Goal: Navigation & Orientation: Find specific page/section

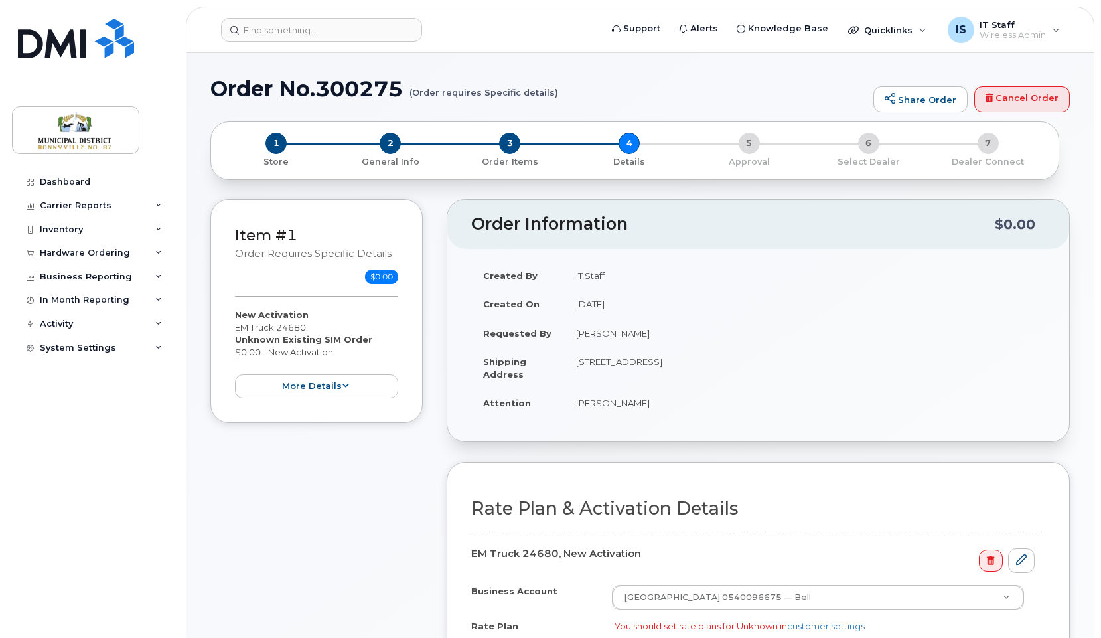
click at [1062, 17] on div "IS IT Staff Wireless Admin" at bounding box center [1004, 30] width 131 height 27
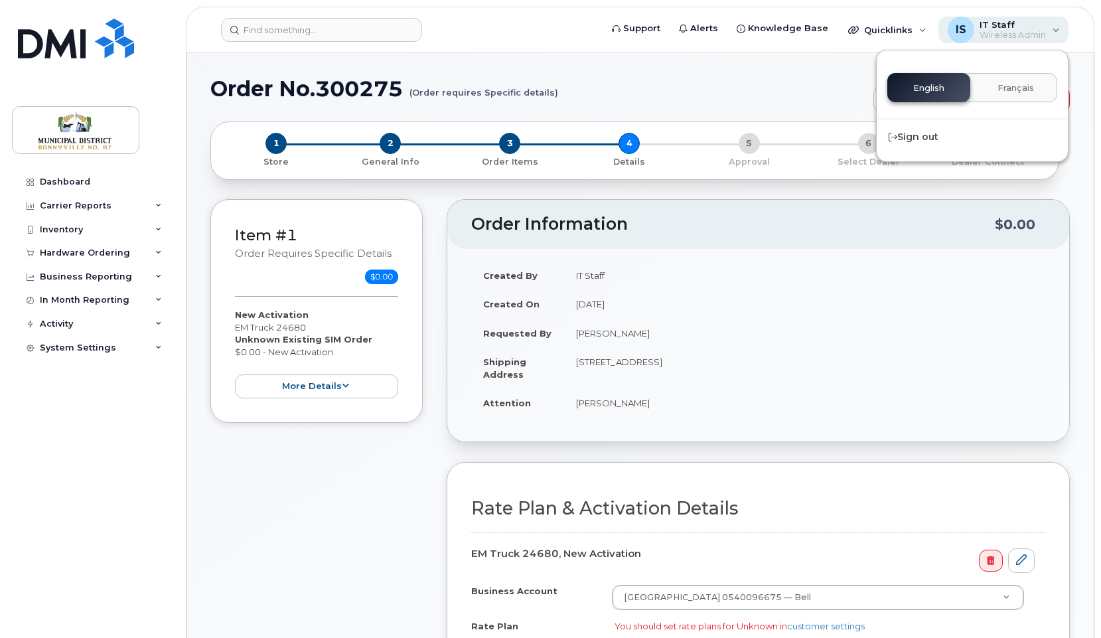
click at [1060, 27] on div "IS IT Staff Wireless Admin" at bounding box center [1004, 30] width 131 height 27
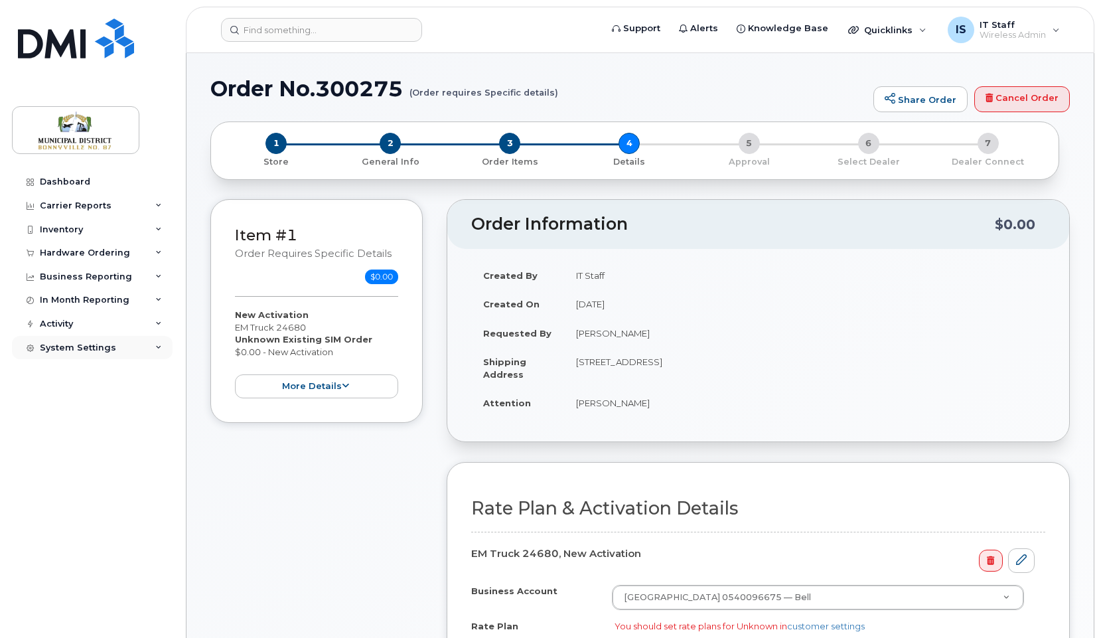
click at [99, 347] on div "System Settings" at bounding box center [78, 348] width 76 height 11
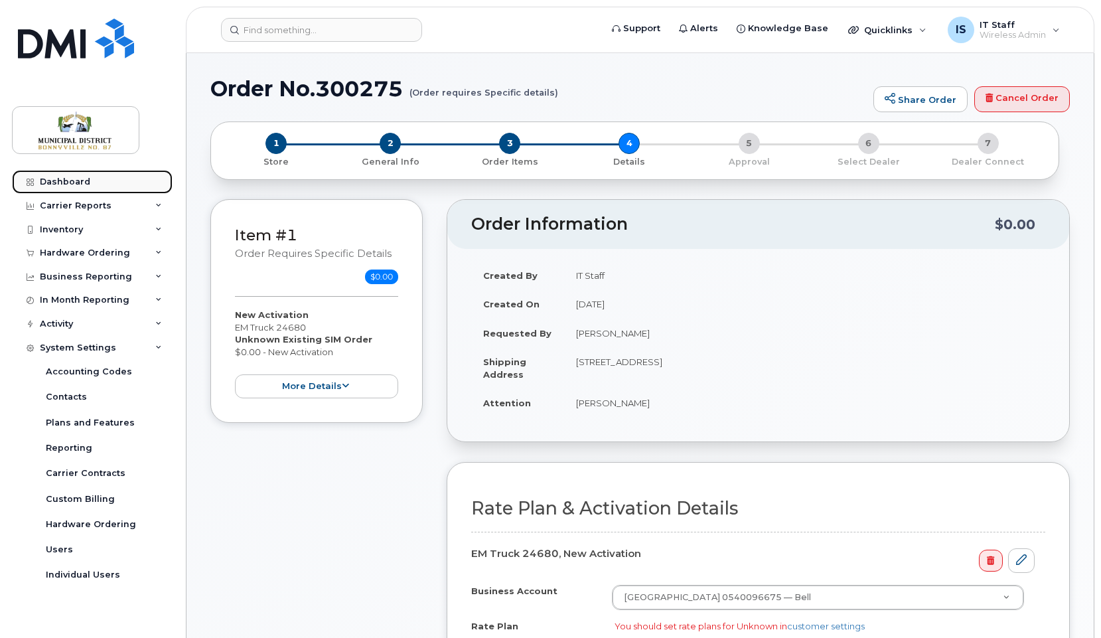
click at [76, 178] on div "Dashboard" at bounding box center [65, 182] width 50 height 11
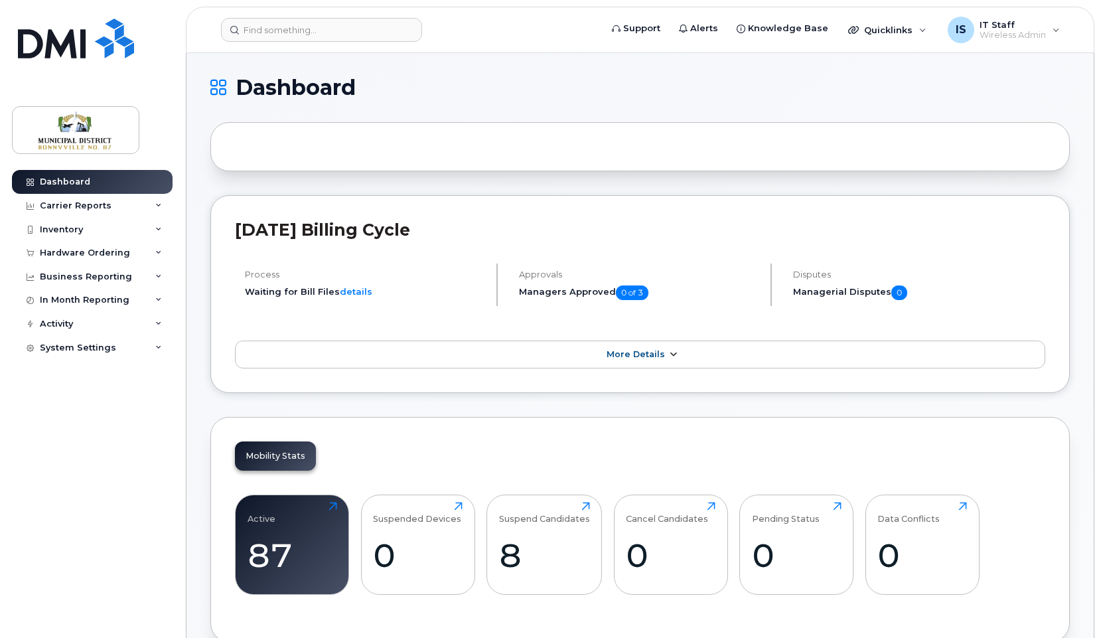
click at [380, 351] on link "More Details" at bounding box center [640, 355] width 811 height 28
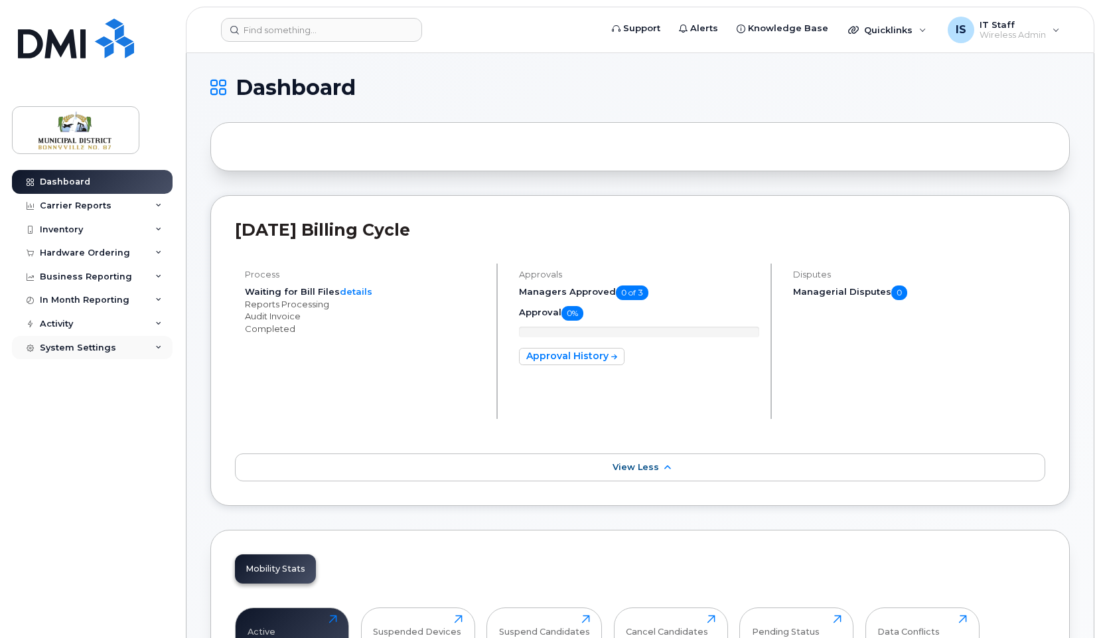
click at [119, 338] on div "System Settings" at bounding box center [92, 348] width 161 height 24
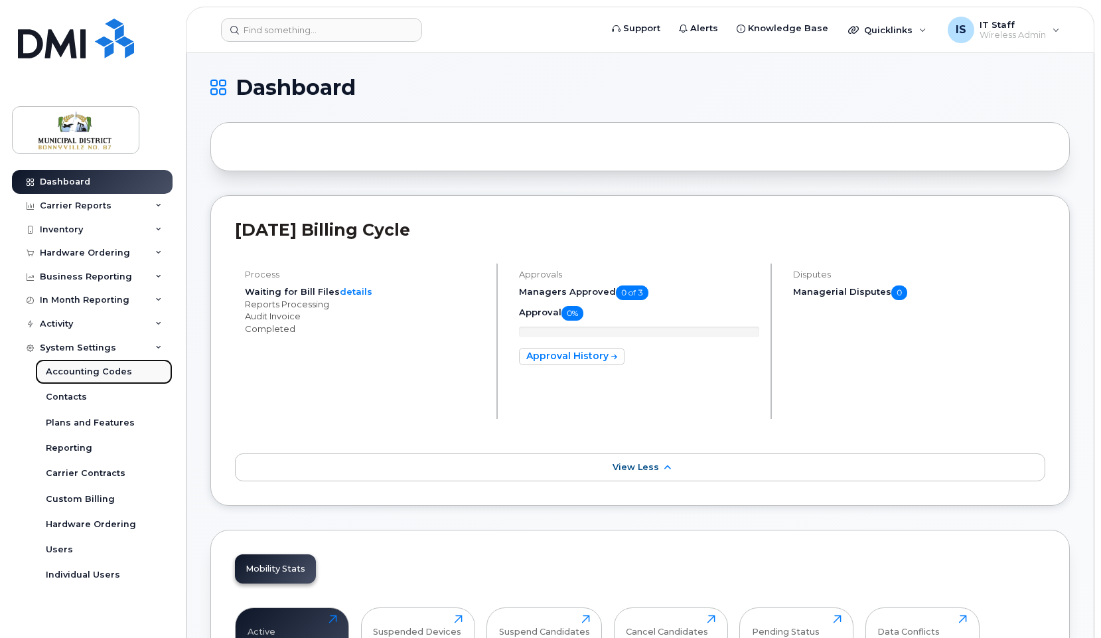
click at [99, 368] on div "Accounting Codes" at bounding box center [89, 372] width 86 height 12
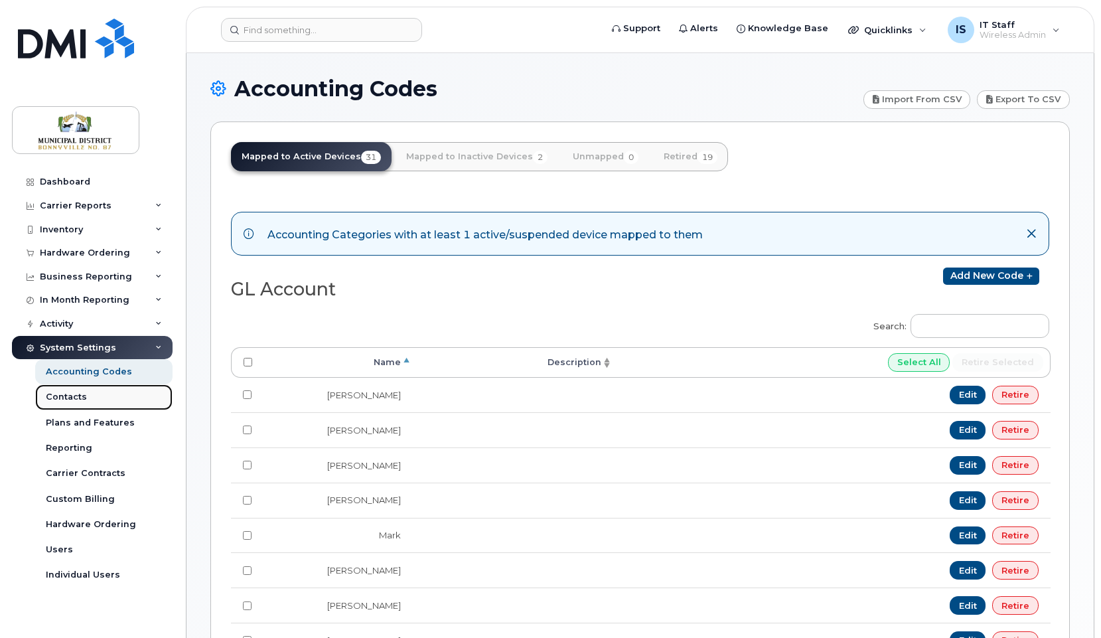
click at [76, 396] on div "Contacts" at bounding box center [66, 397] width 41 height 12
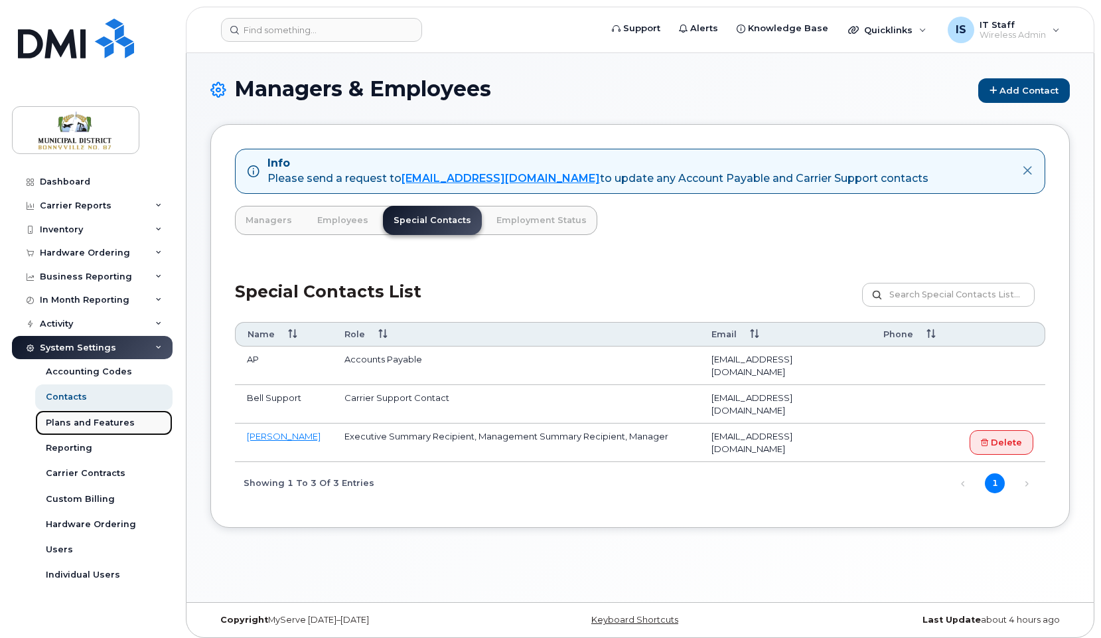
click at [114, 418] on div "Plans and Features" at bounding box center [90, 423] width 89 height 12
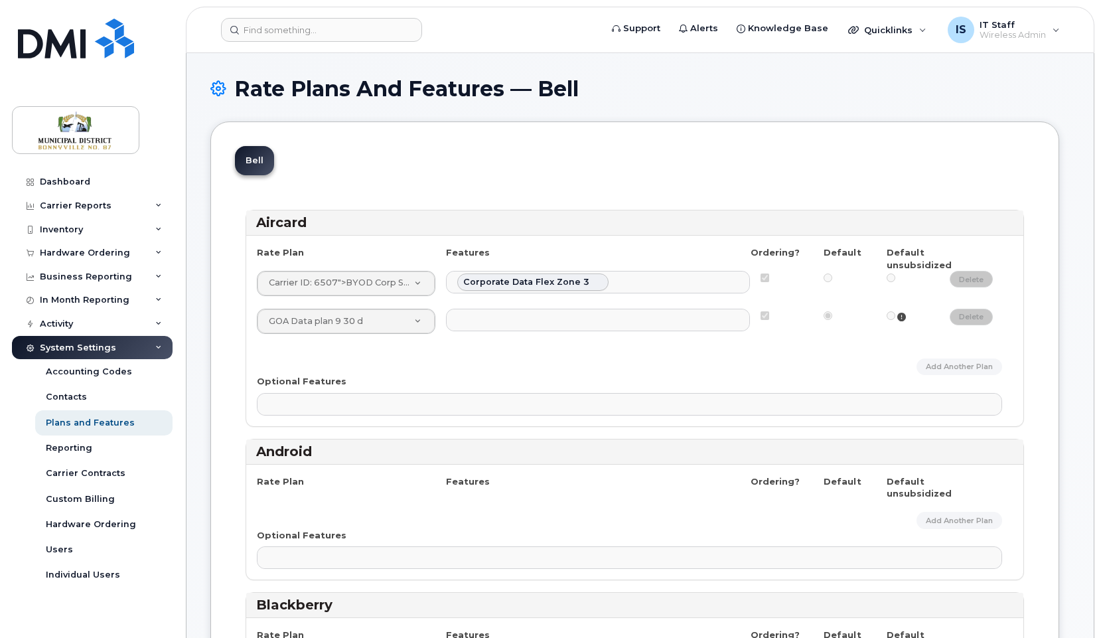
select select
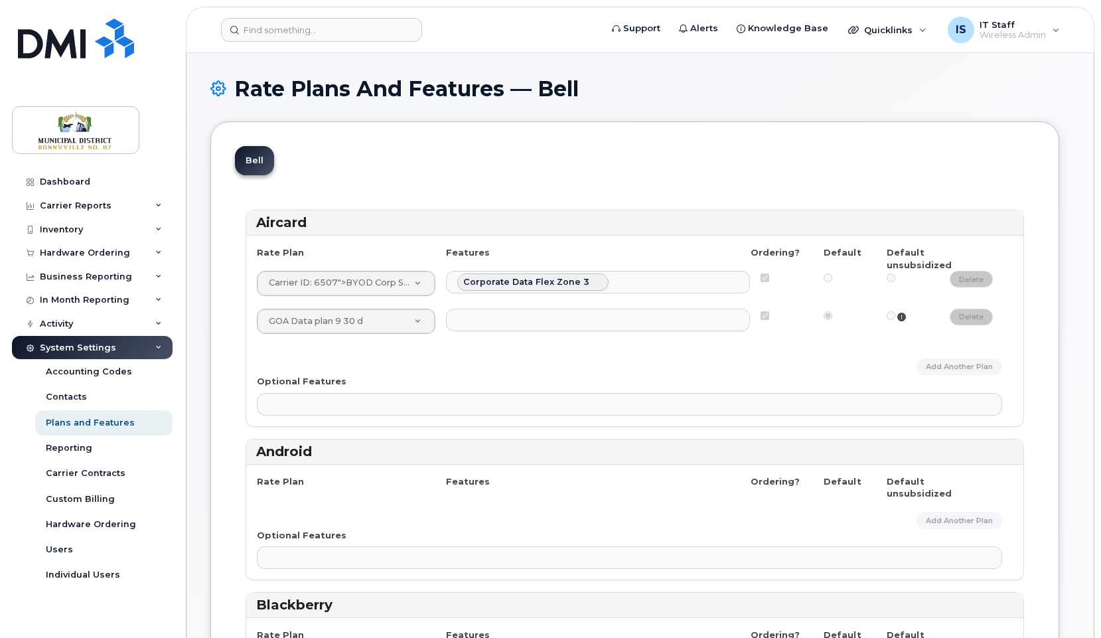
select select
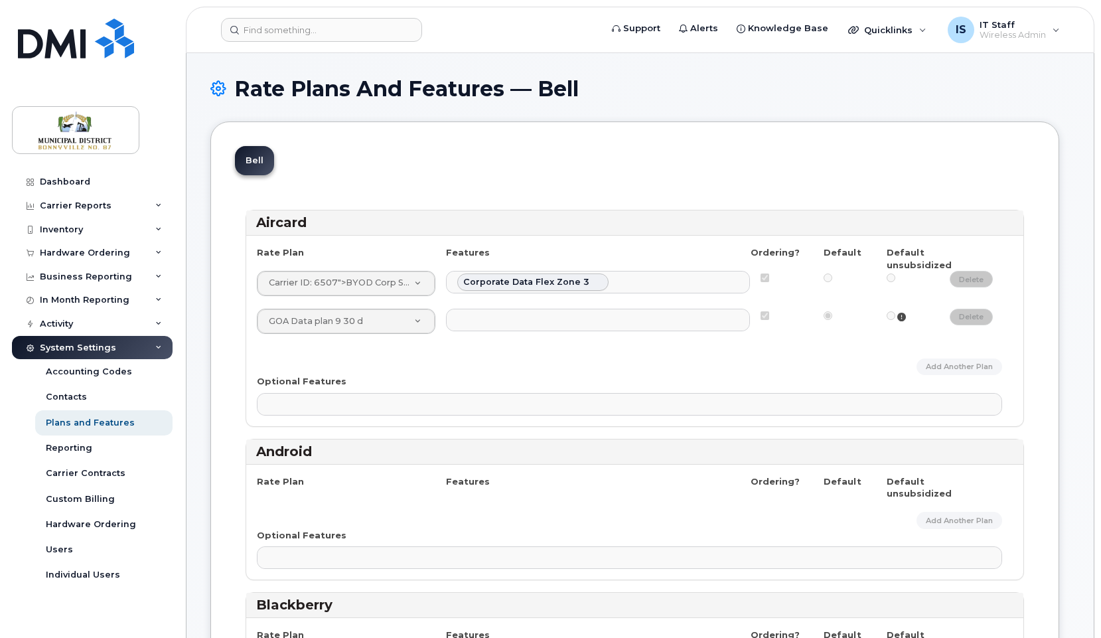
select select
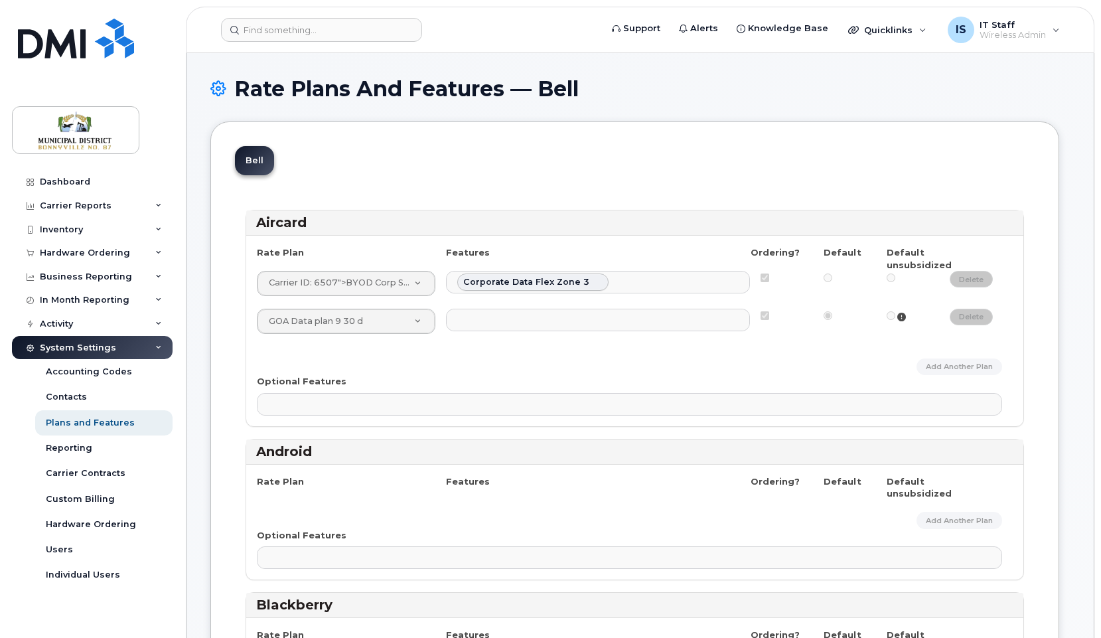
select select
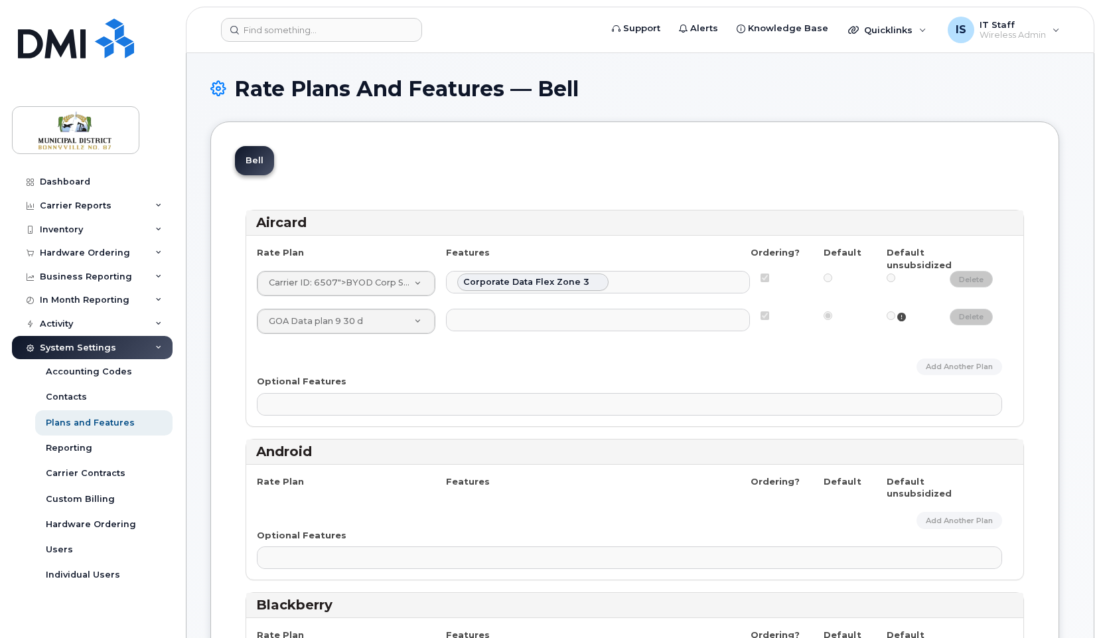
select select
click at [573, 317] on ul at bounding box center [598, 319] width 303 height 21
click at [71, 447] on div "Reporting" at bounding box center [69, 448] width 46 height 12
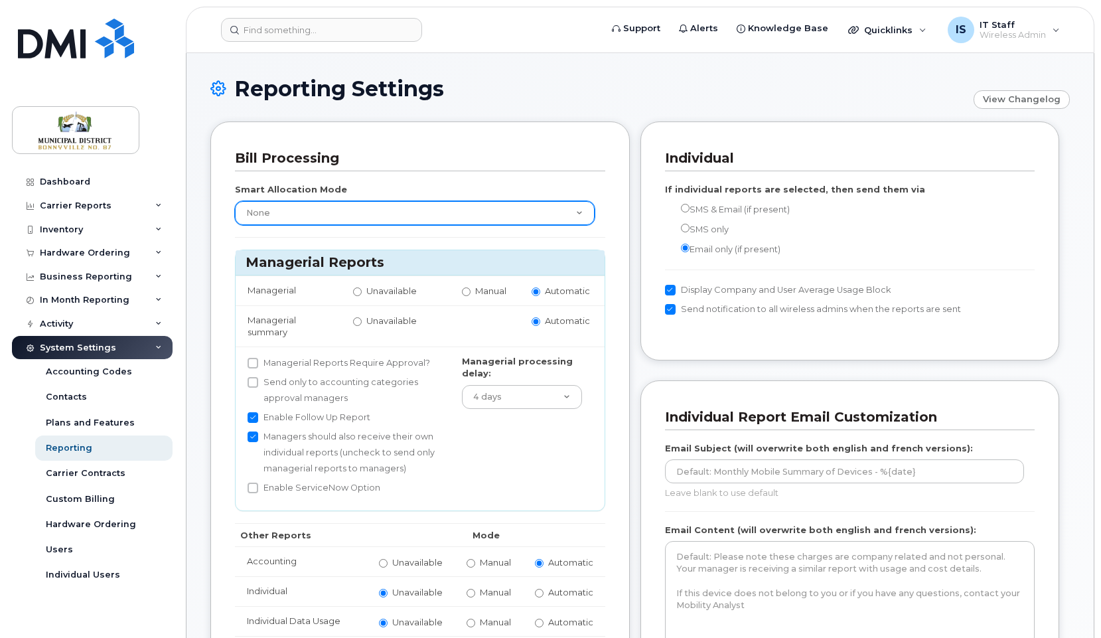
click at [398, 208] on select "None Within Plan" at bounding box center [415, 213] width 360 height 24
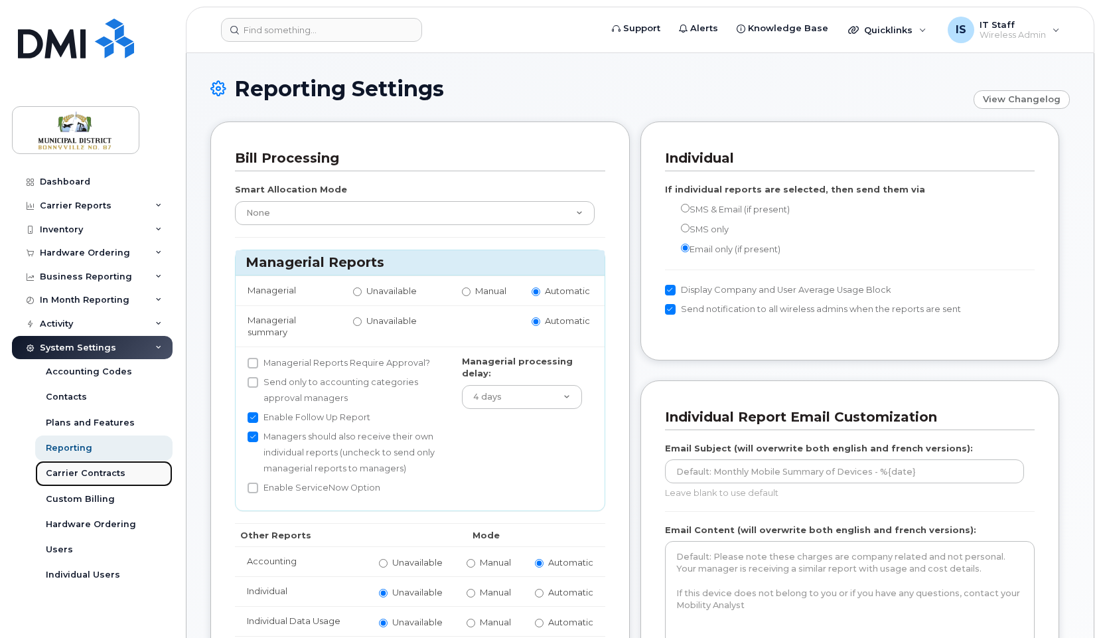
click at [83, 474] on div "Carrier Contracts" at bounding box center [86, 473] width 80 height 12
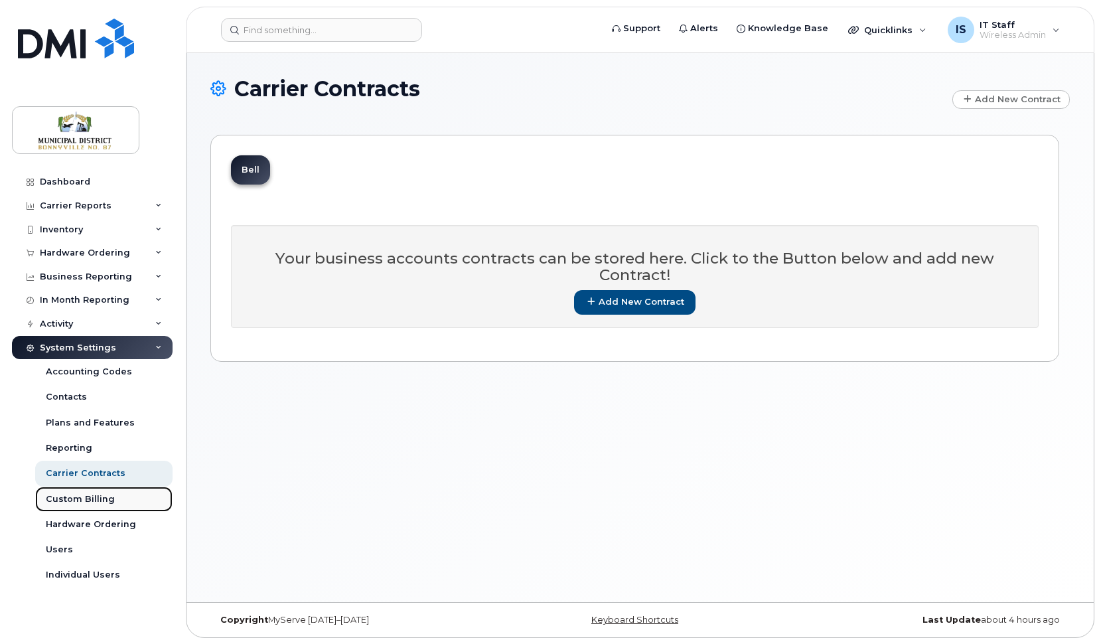
click at [91, 496] on div "Custom Billing" at bounding box center [80, 499] width 69 height 12
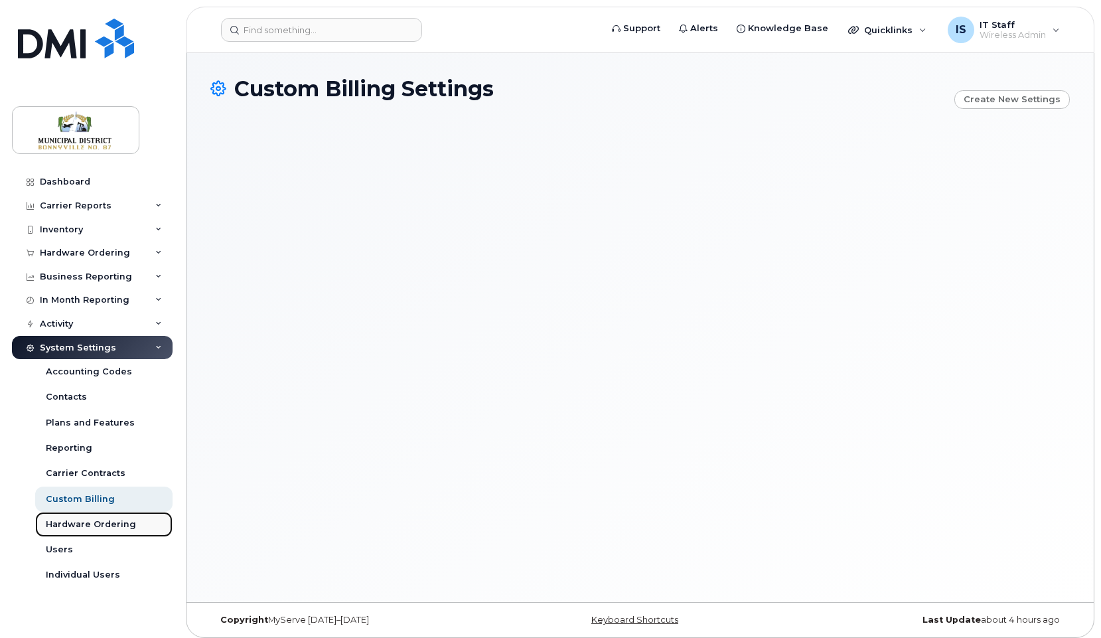
click at [93, 523] on div "Hardware Ordering" at bounding box center [91, 525] width 90 height 12
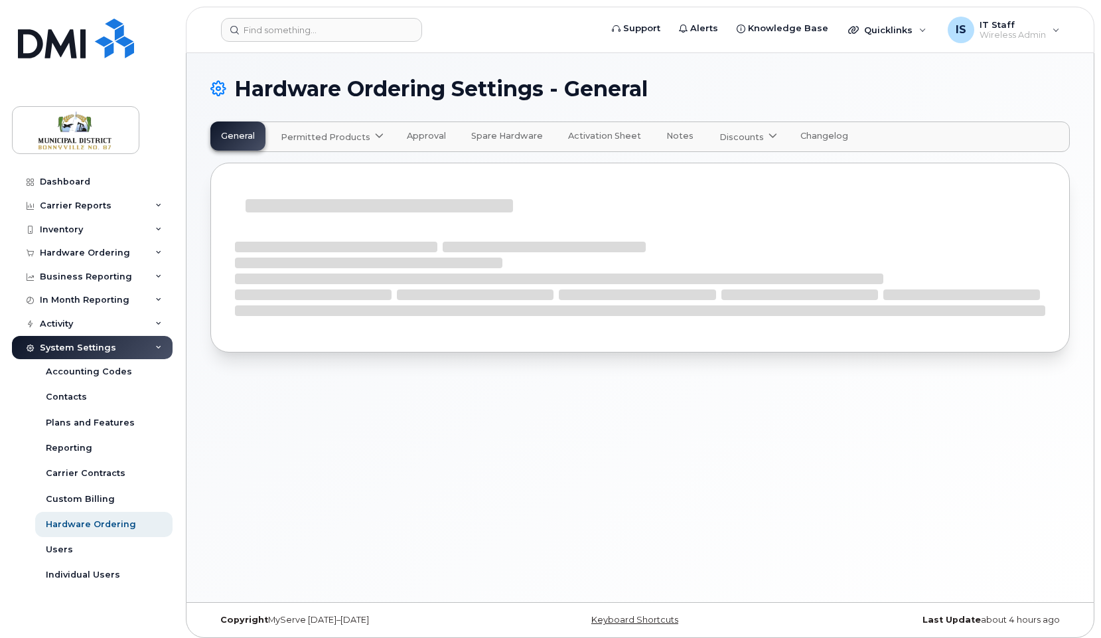
select select "admins"
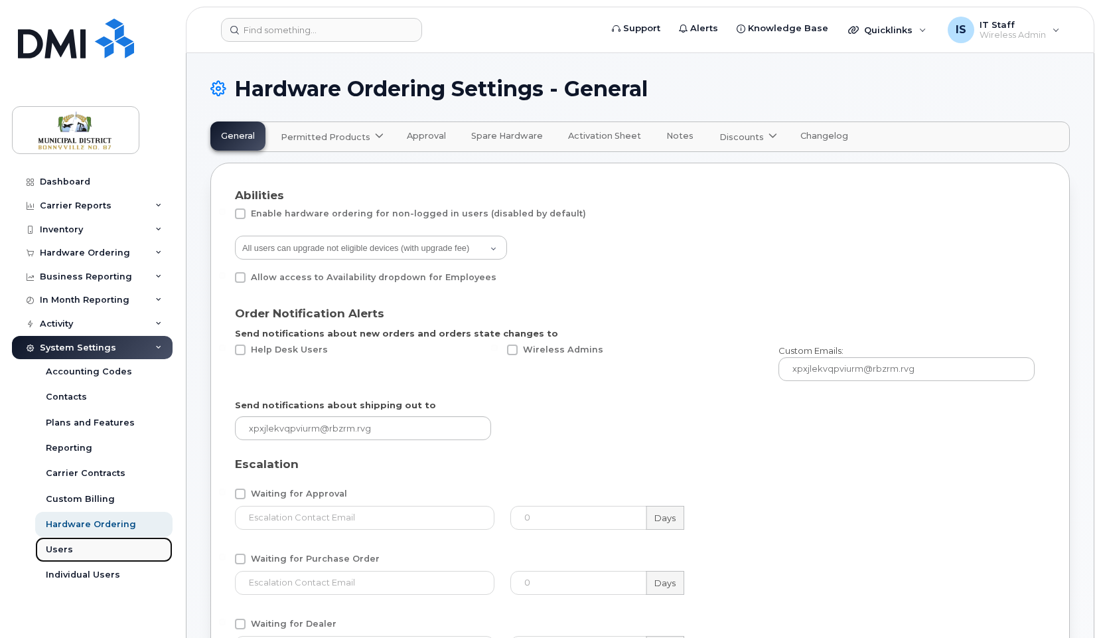
click at [67, 553] on div "Users" at bounding box center [59, 550] width 27 height 12
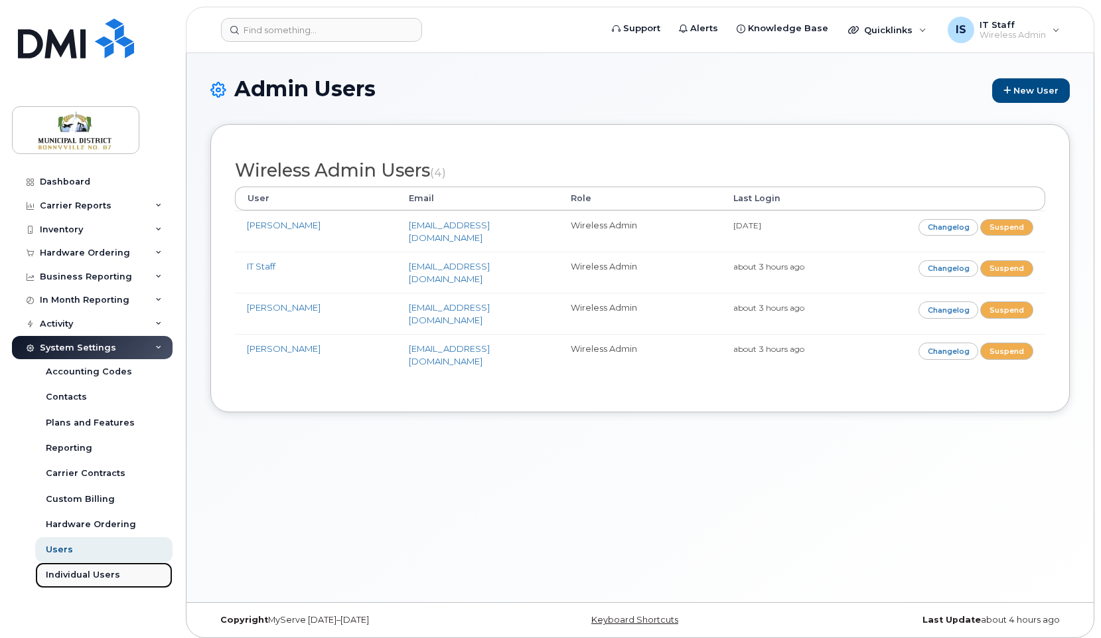
click at [76, 574] on div "Individual Users" at bounding box center [83, 575] width 74 height 12
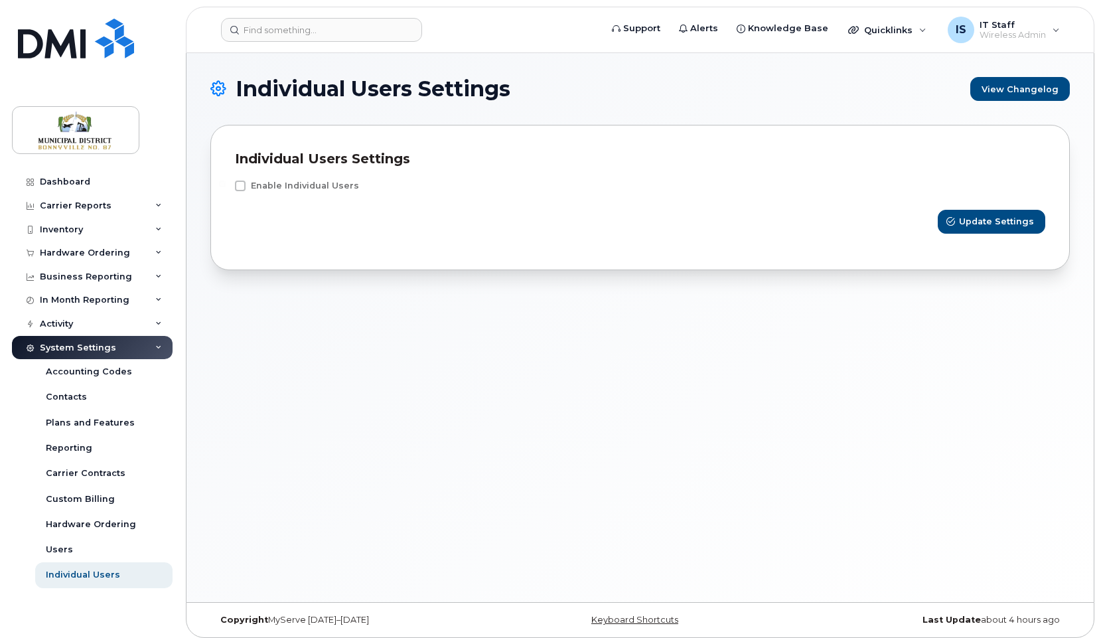
click at [513, 373] on div "Individual Users Settings View Changelog Individual Users Settings Enable Indiv…" at bounding box center [641, 327] width 908 height 549
click at [1014, 37] on span "Wireless Admin" at bounding box center [1013, 35] width 66 height 11
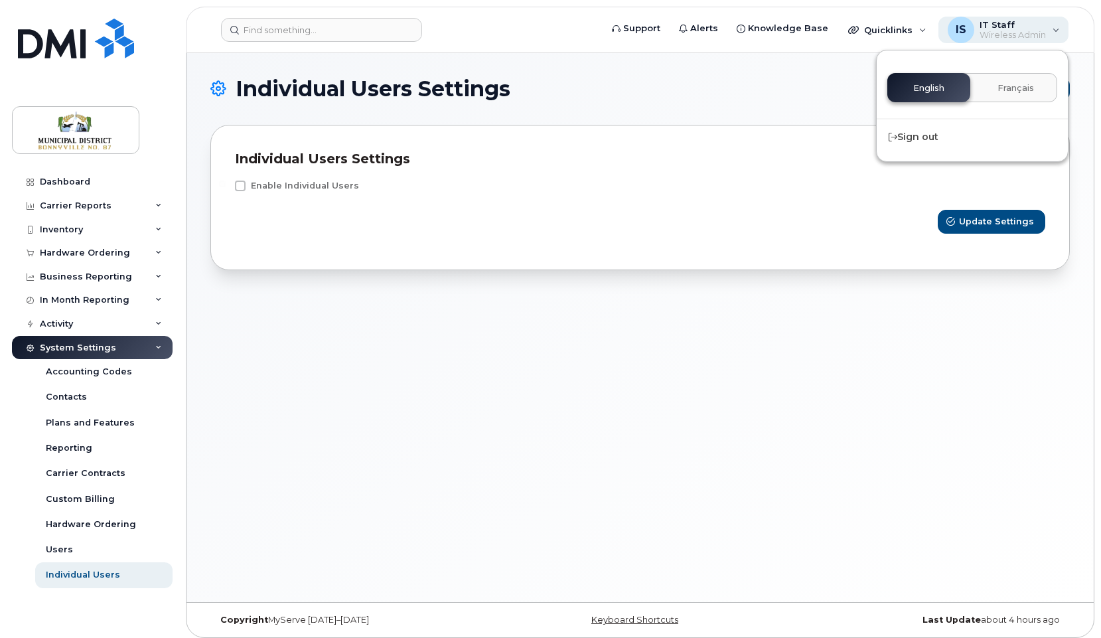
click at [1014, 37] on span "Wireless Admin" at bounding box center [1013, 35] width 66 height 11
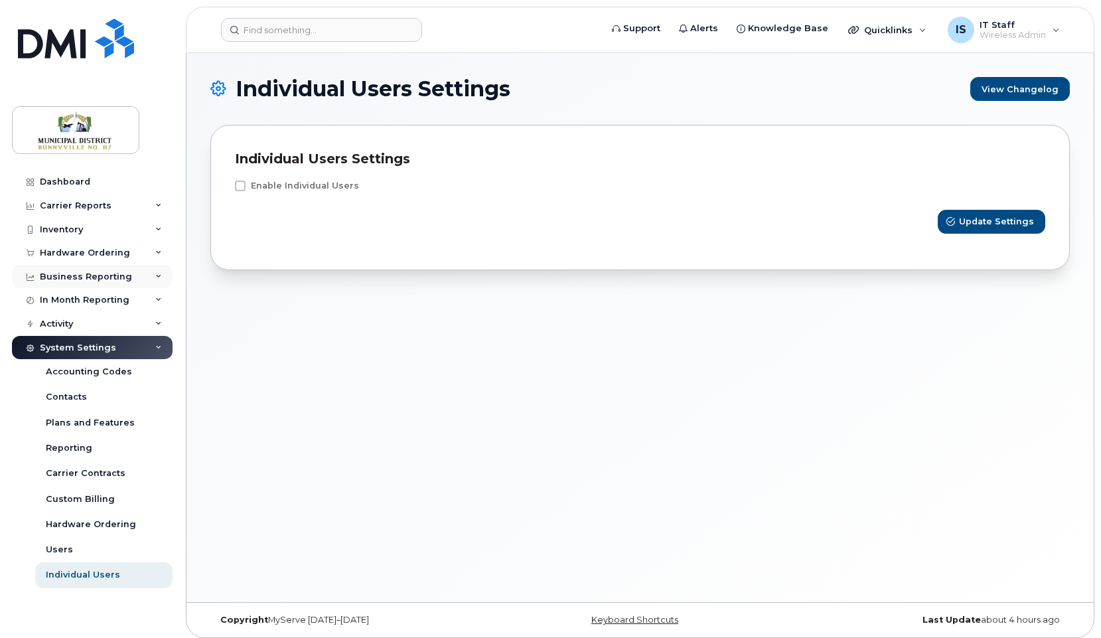
click at [108, 272] on div "Business Reporting" at bounding box center [86, 277] width 92 height 11
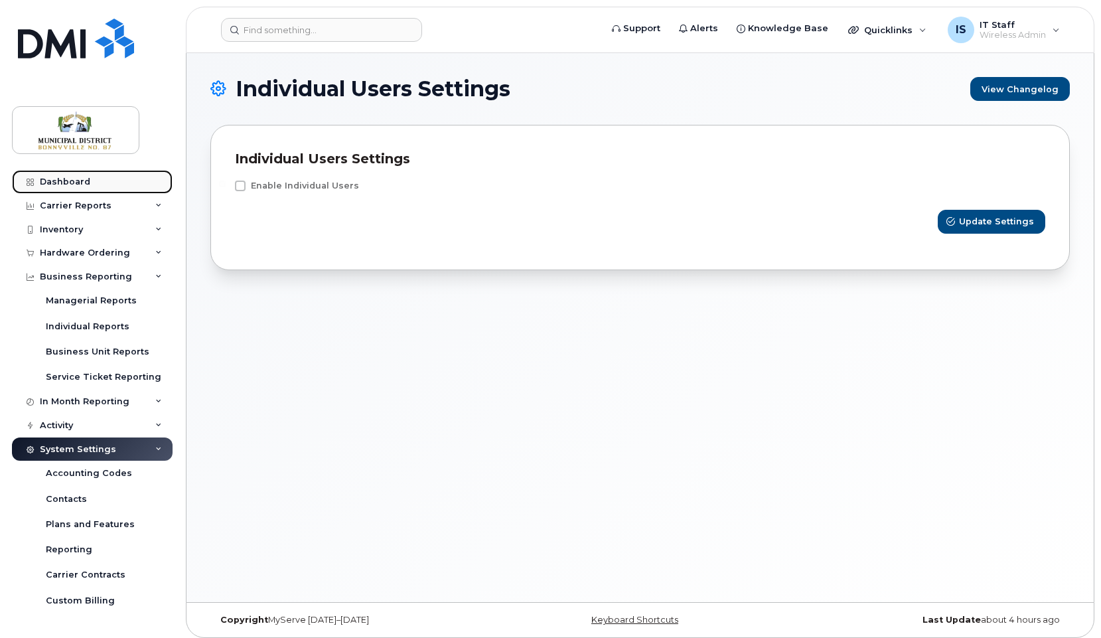
click at [66, 181] on div "Dashboard" at bounding box center [65, 182] width 50 height 11
